Goal: Information Seeking & Learning: Find contact information

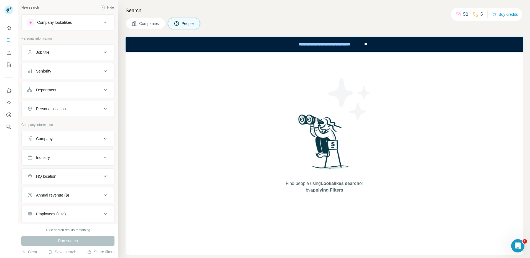
click at [102, 22] on icon at bounding box center [105, 22] width 7 height 7
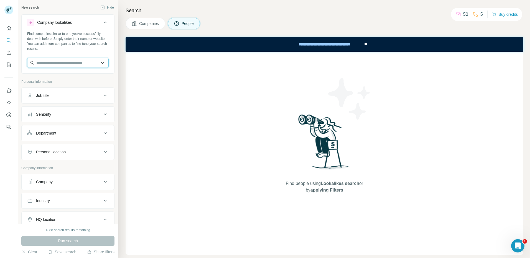
click at [67, 61] on input "text" at bounding box center [67, 63] width 81 height 10
click at [46, 63] on input "text" at bounding box center [67, 63] width 81 height 10
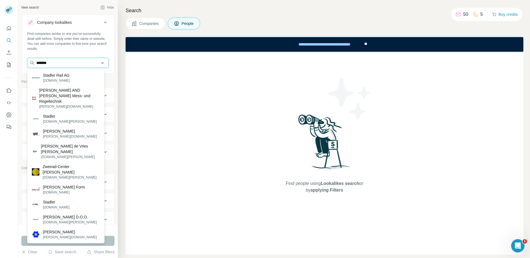
click at [35, 62] on input "*******" at bounding box center [67, 63] width 81 height 10
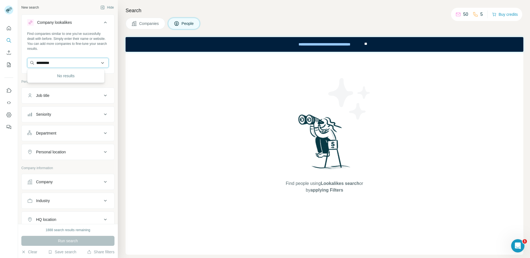
click at [41, 63] on input "*********" at bounding box center [67, 63] width 81 height 10
click at [41, 65] on input "*********" at bounding box center [67, 63] width 81 height 10
click at [40, 63] on input "*********" at bounding box center [67, 63] width 81 height 10
click at [65, 64] on input "*******" at bounding box center [67, 63] width 81 height 10
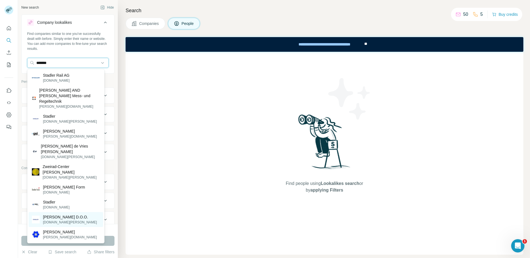
type input "*******"
click at [69, 215] on p "[PERSON_NAME] D.O.O." at bounding box center [70, 218] width 54 height 6
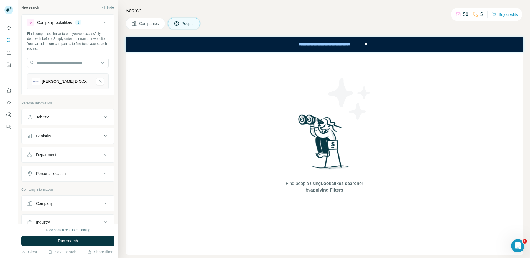
click at [184, 23] on span "People" at bounding box center [188, 24] width 13 height 6
click at [182, 26] on span "People" at bounding box center [188, 24] width 13 height 6
click at [147, 28] on button "Companies" at bounding box center [146, 24] width 40 height 12
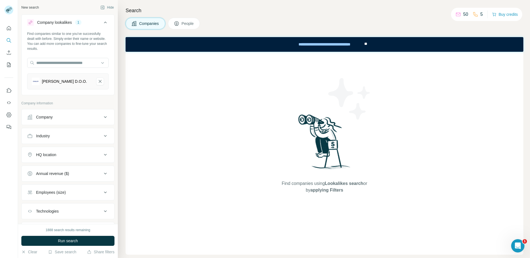
click at [60, 82] on div "[PERSON_NAME] D.O.O." at bounding box center [64, 82] width 45 height 6
click at [77, 240] on span "Run search" at bounding box center [68, 241] width 20 height 6
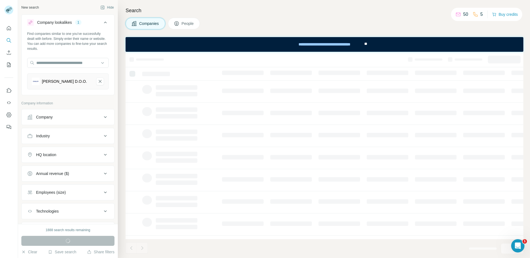
click at [183, 22] on span "People" at bounding box center [188, 24] width 13 height 6
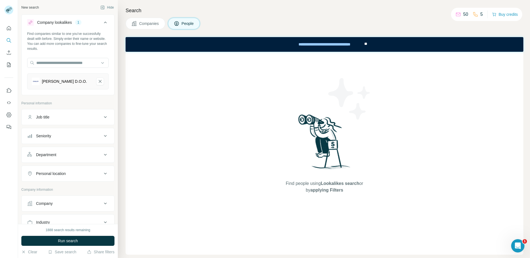
click at [78, 237] on button "Run search" at bounding box center [67, 241] width 93 height 10
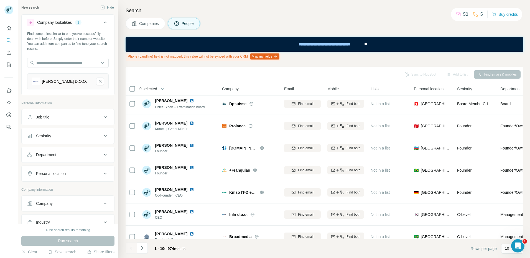
scroll to position [81, 0]
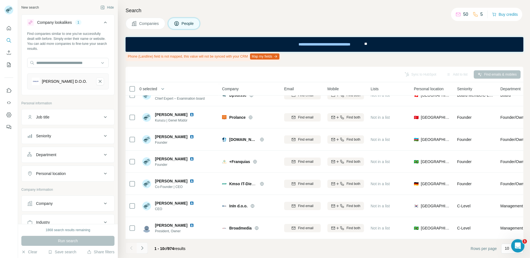
click at [144, 251] on button "Navigate to next page" at bounding box center [142, 248] width 11 height 11
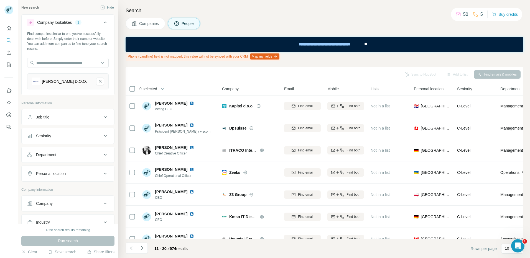
scroll to position [0, 0]
click at [98, 80] on icon "Willy Stadler D.O.O.-remove-button" at bounding box center [100, 82] width 5 height 6
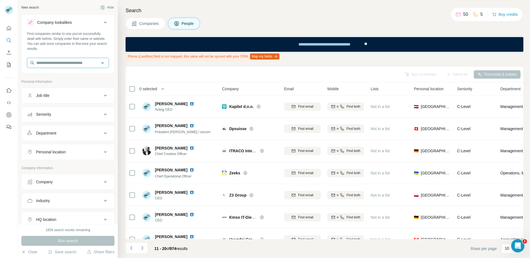
click at [46, 65] on input "text" at bounding box center [67, 63] width 81 height 10
type input "**********"
click at [69, 79] on div "[PERSON_NAME] [DOMAIN_NAME][PERSON_NAME]" at bounding box center [66, 77] width 75 height 15
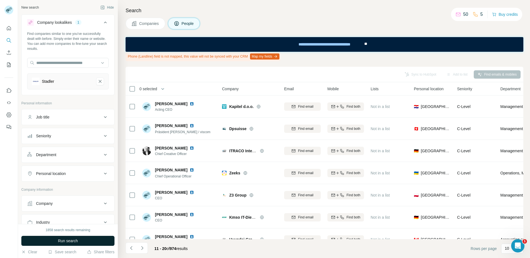
click at [86, 240] on button "Run search" at bounding box center [67, 241] width 93 height 10
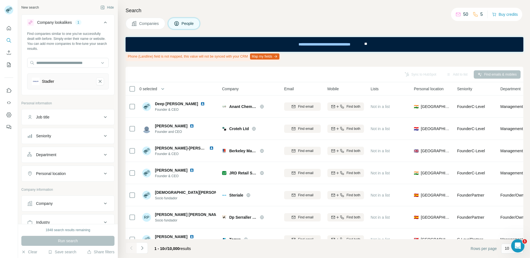
click at [67, 81] on div "Stadler" at bounding box center [62, 82] width 60 height 8
click at [62, 83] on div "Stadler" at bounding box center [62, 82] width 60 height 8
click at [59, 81] on div "Stadler" at bounding box center [62, 82] width 60 height 8
click at [54, 82] on div "Stadler" at bounding box center [62, 82] width 60 height 8
click at [147, 25] on span "Companies" at bounding box center [149, 24] width 20 height 6
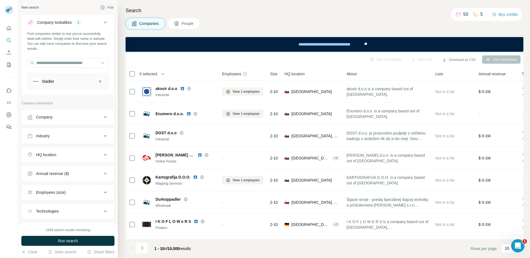
click at [54, 84] on div "Stadler" at bounding box center [62, 82] width 60 height 8
click at [82, 80] on div "Stadler" at bounding box center [62, 82] width 60 height 8
click at [75, 62] on input "text" at bounding box center [67, 63] width 81 height 10
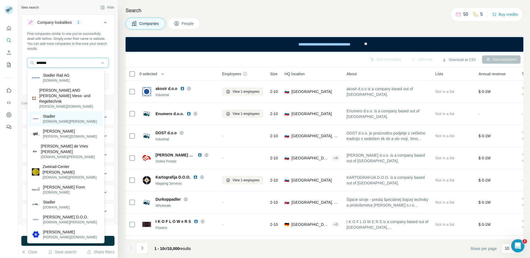
type input "*******"
click at [58, 114] on p "Stadler" at bounding box center [70, 117] width 54 height 6
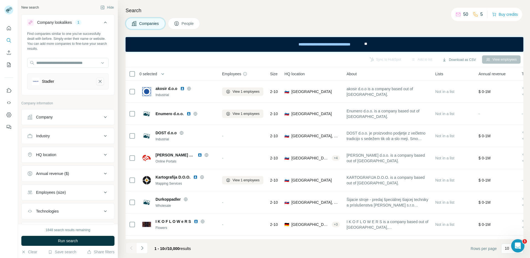
click at [98, 81] on icon "Stadler-remove-button" at bounding box center [100, 82] width 5 height 6
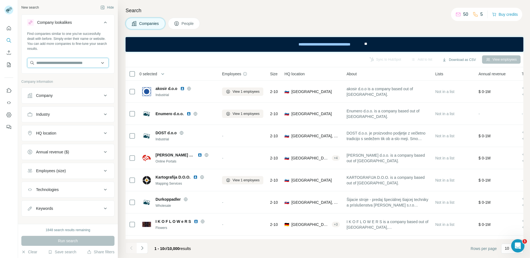
click at [77, 65] on input "text" at bounding box center [67, 63] width 81 height 10
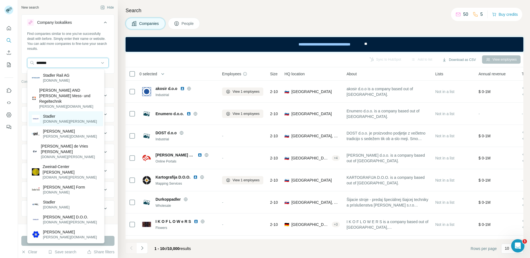
type input "*******"
click at [59, 119] on p "[DOMAIN_NAME][PERSON_NAME]" at bounding box center [70, 121] width 54 height 5
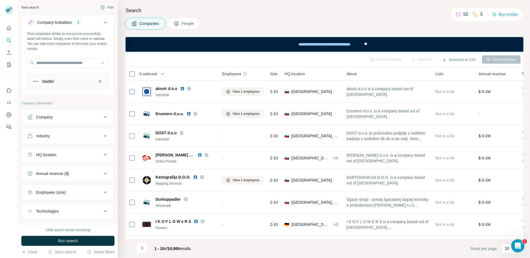
click at [76, 119] on div "Company" at bounding box center [64, 117] width 75 height 6
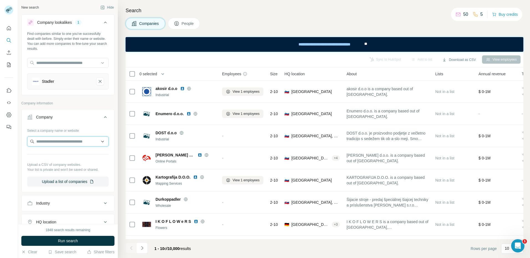
click at [65, 141] on input "text" at bounding box center [67, 142] width 81 height 10
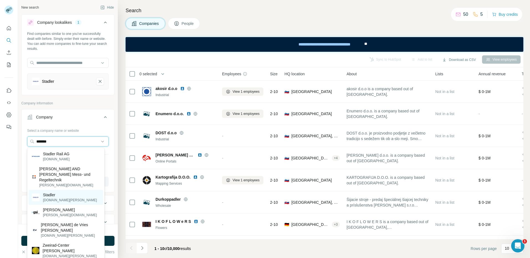
type input "*******"
click at [50, 198] on p "[DOMAIN_NAME][PERSON_NAME]" at bounding box center [70, 200] width 54 height 5
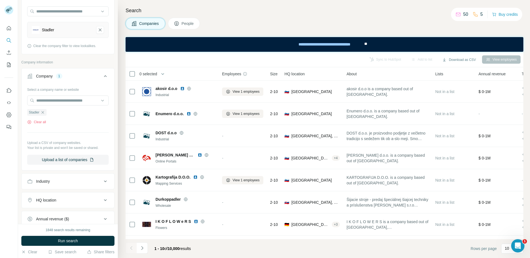
scroll to position [83, 0]
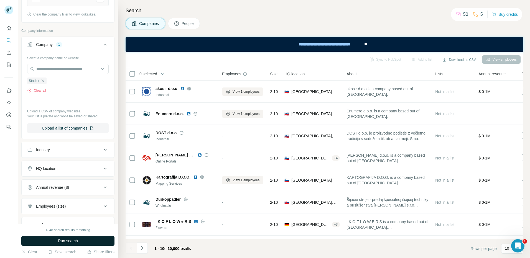
click at [63, 241] on span "Run search" at bounding box center [68, 241] width 20 height 6
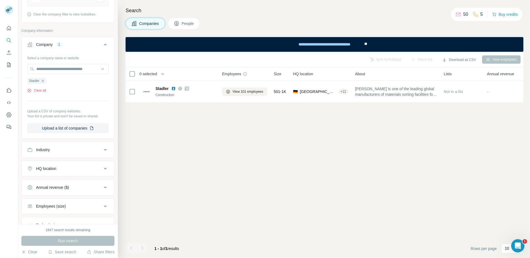
click at [181, 25] on button "People" at bounding box center [184, 24] width 32 height 12
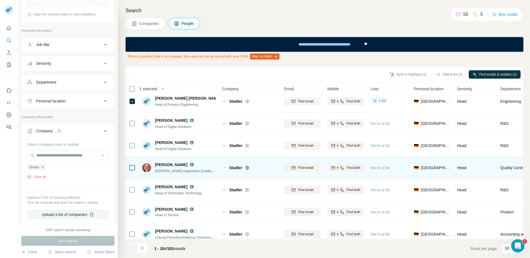
scroll to position [81, 0]
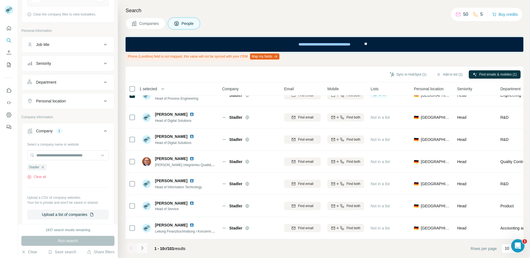
click at [141, 249] on icon "Navigate to next page" at bounding box center [142, 249] width 6 height 6
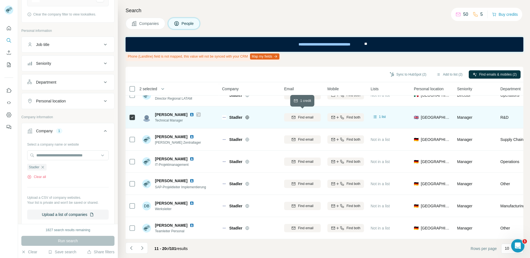
click at [305, 115] on span "Find email" at bounding box center [305, 117] width 15 height 5
click at [346, 115] on div "Find both" at bounding box center [345, 117] width 37 height 5
click at [131, 250] on icon "Navigate to previous page" at bounding box center [132, 249] width 6 height 6
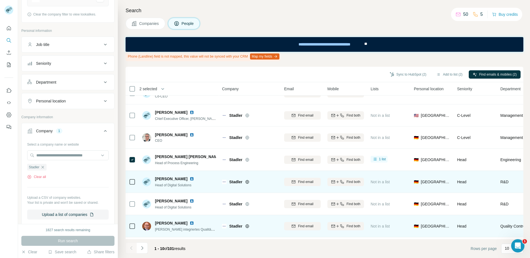
scroll to position [0, 0]
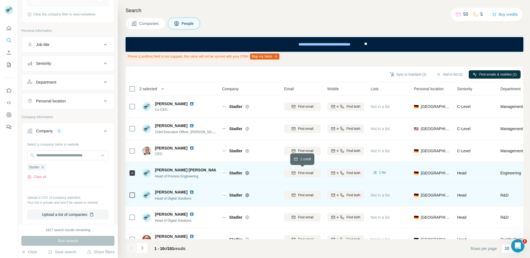
click at [295, 173] on icon "button" at bounding box center [293, 173] width 4 height 4
click at [143, 250] on icon "Navigate to next page" at bounding box center [142, 249] width 6 height 6
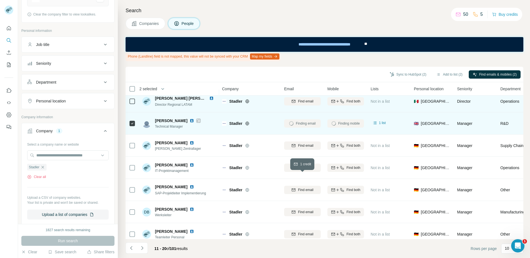
scroll to position [81, 0]
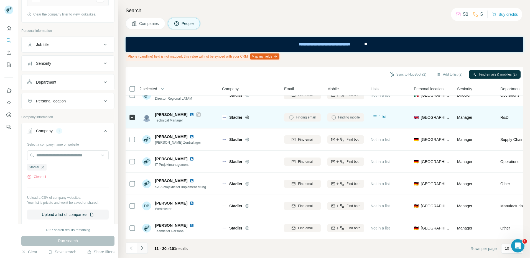
click at [143, 250] on icon "Navigate to next page" at bounding box center [142, 249] width 6 height 6
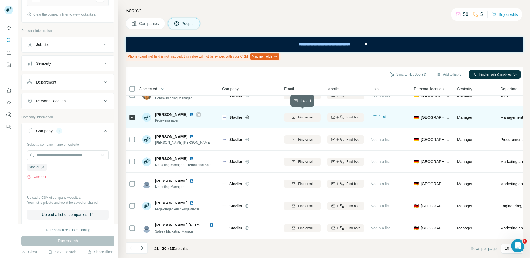
click at [307, 116] on span "Find email" at bounding box center [305, 117] width 15 height 5
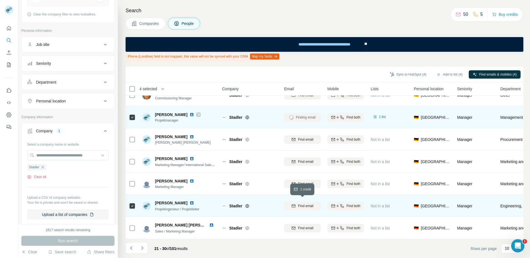
click at [308, 204] on span "Find email" at bounding box center [305, 206] width 15 height 5
click at [143, 247] on icon "Navigate to next page" at bounding box center [142, 249] width 6 height 6
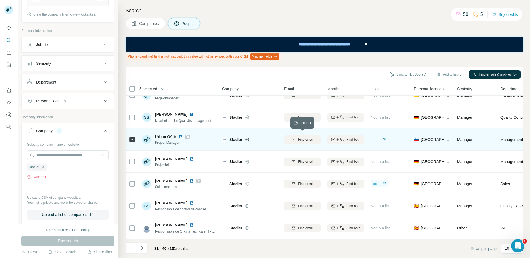
click at [302, 137] on span "Find email" at bounding box center [305, 139] width 15 height 5
click at [144, 250] on icon "Navigate to next page" at bounding box center [142, 249] width 6 height 6
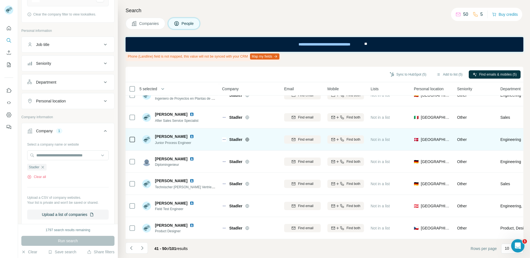
scroll to position [0, 0]
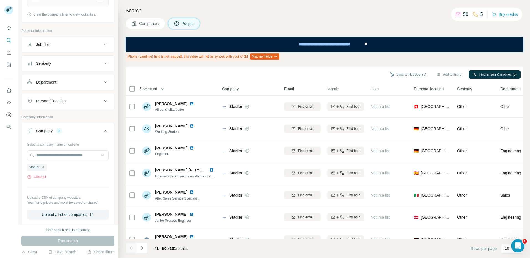
click at [132, 250] on icon "Navigate to previous page" at bounding box center [132, 249] width 6 height 6
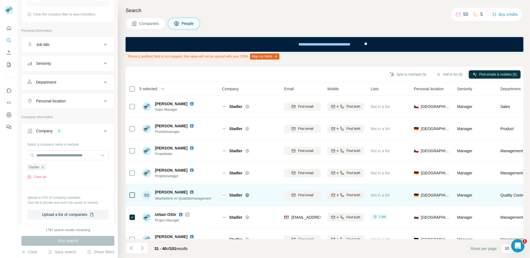
scroll to position [81, 0]
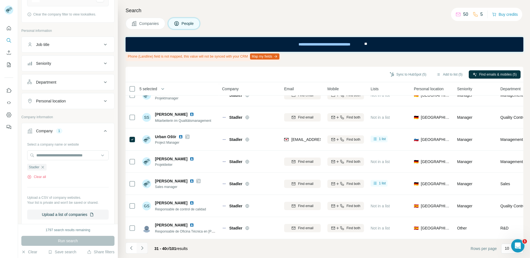
click at [143, 246] on icon "Navigate to next page" at bounding box center [142, 249] width 6 height 6
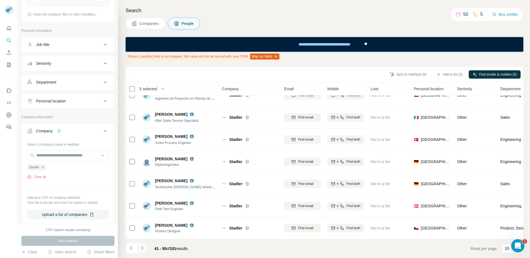
click at [144, 250] on icon "Navigate to next page" at bounding box center [142, 249] width 6 height 6
click at [142, 251] on button "Navigate to next page" at bounding box center [142, 248] width 11 height 11
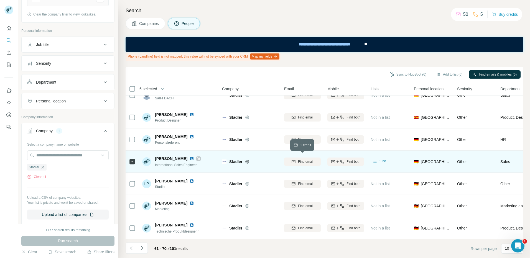
click at [298, 159] on div "Find email" at bounding box center [302, 161] width 37 height 5
click at [143, 249] on icon "Navigate to next page" at bounding box center [142, 248] width 2 height 4
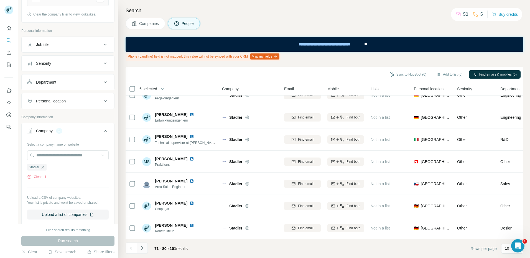
click at [143, 251] on icon "Navigate to next page" at bounding box center [142, 249] width 6 height 6
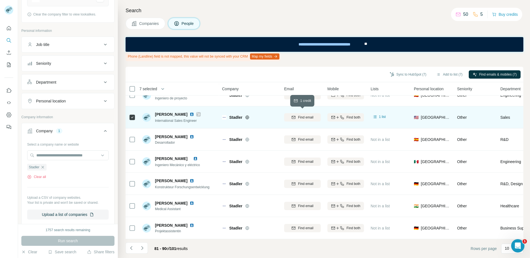
click at [302, 115] on span "Find email" at bounding box center [305, 117] width 15 height 5
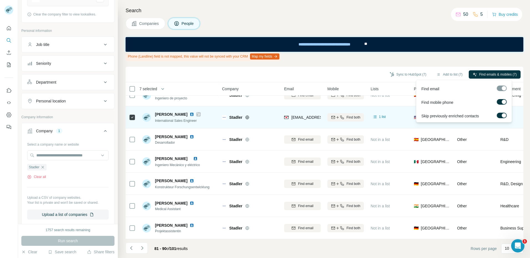
click at [501, 89] on div at bounding box center [502, 89] width 10 height 6
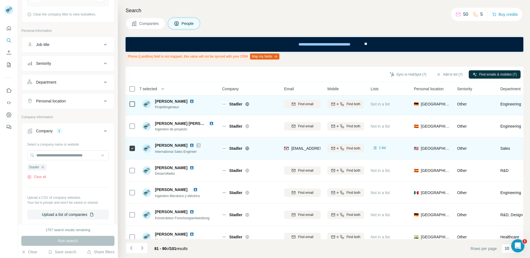
scroll to position [0, 0]
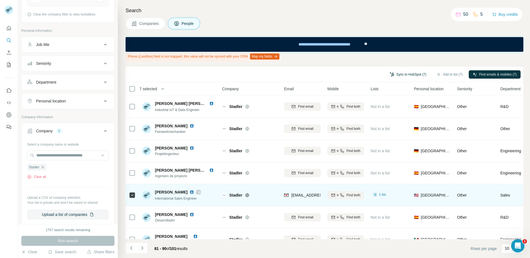
click at [413, 74] on button "Sync to HubSpot (7)" at bounding box center [408, 74] width 44 height 8
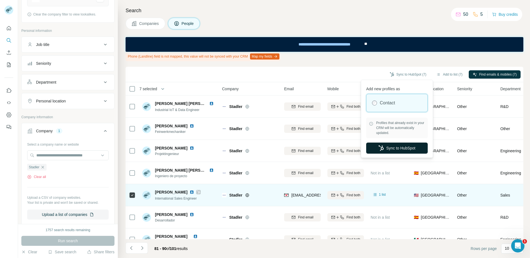
click at [382, 147] on icon "button" at bounding box center [381, 149] width 5 height 6
